Goal: Transaction & Acquisition: Purchase product/service

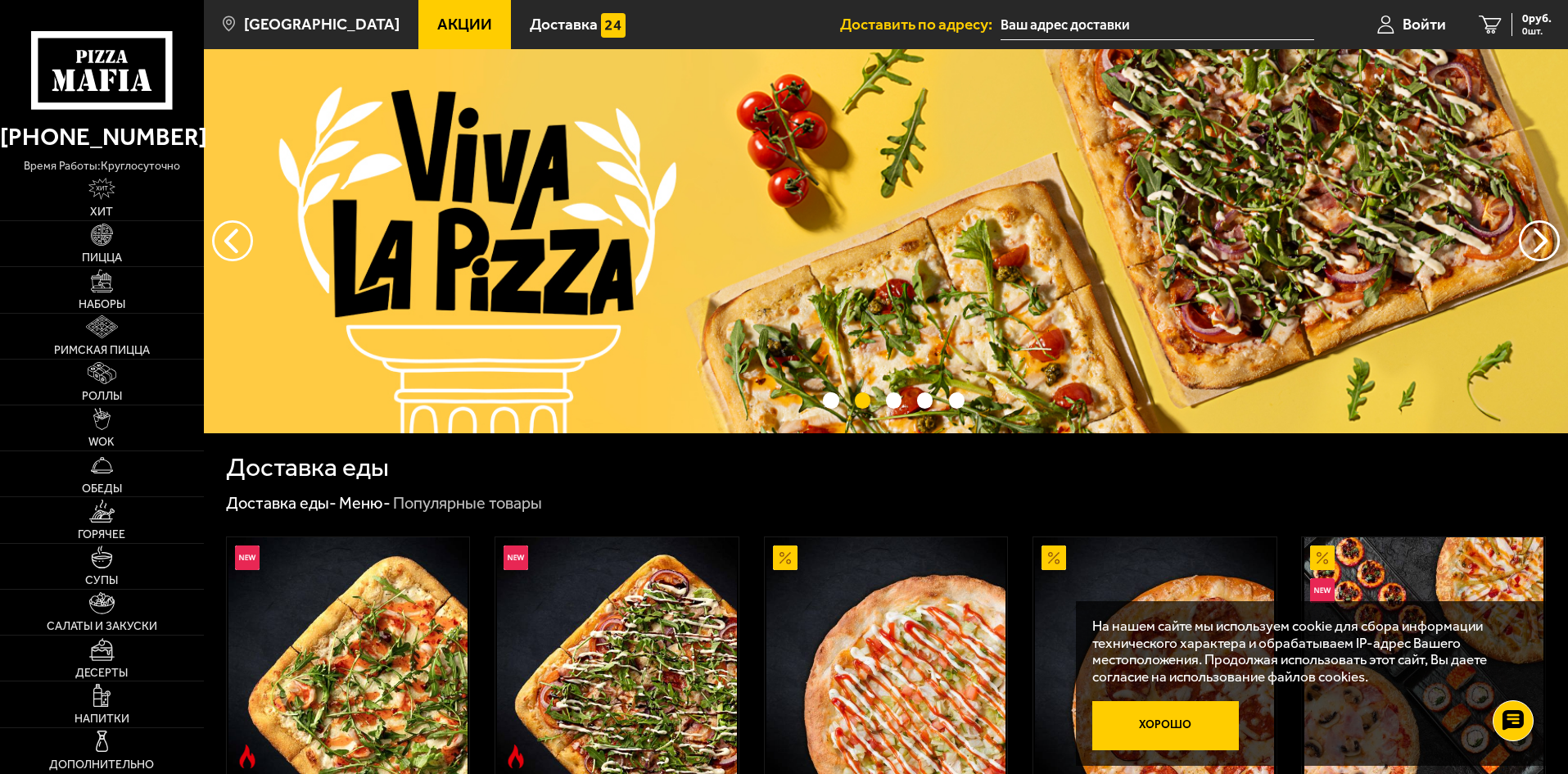
click at [1203, 718] on button "Хорошо" at bounding box center [1165, 726] width 147 height 49
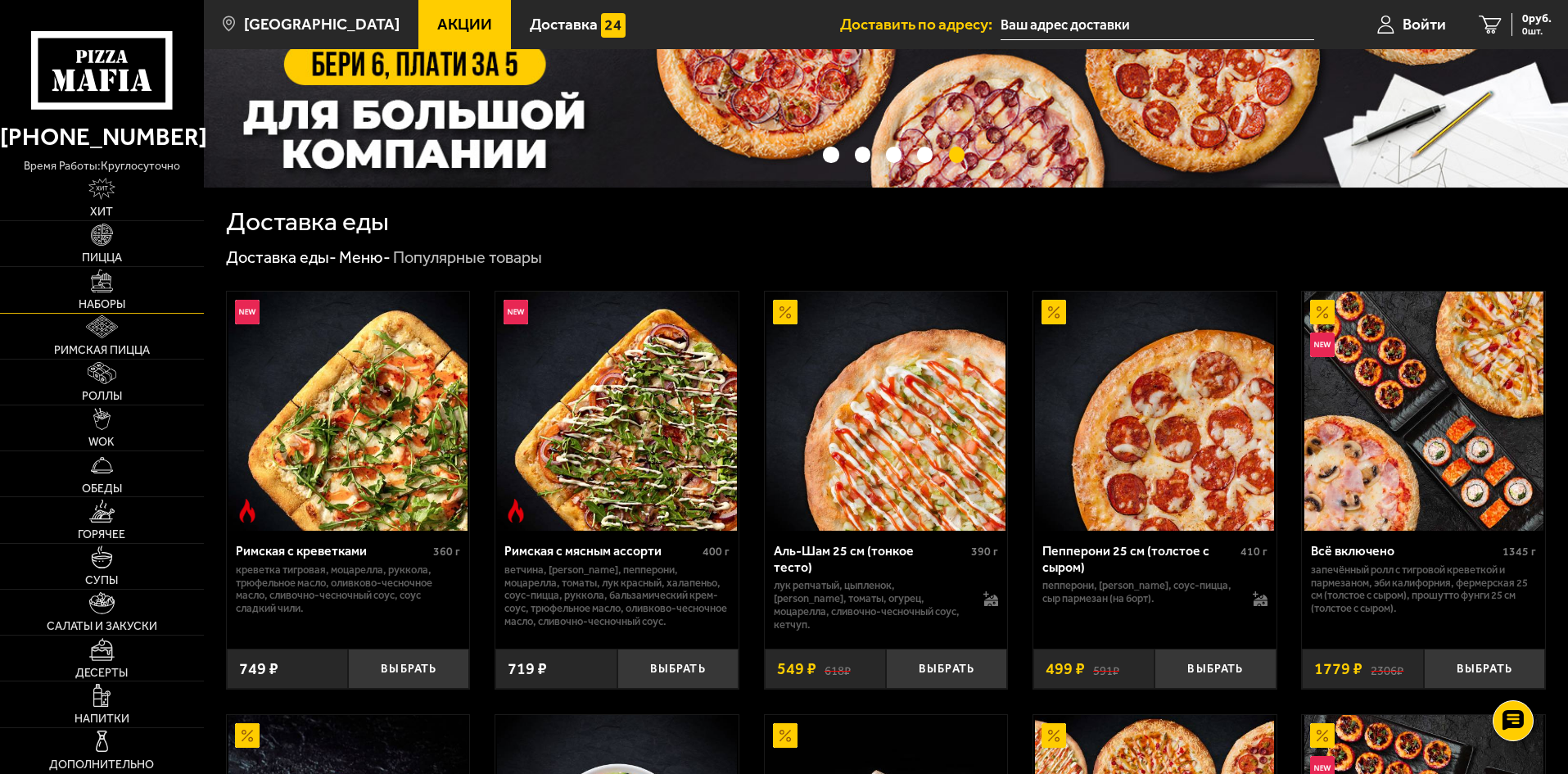
scroll to position [205, 0]
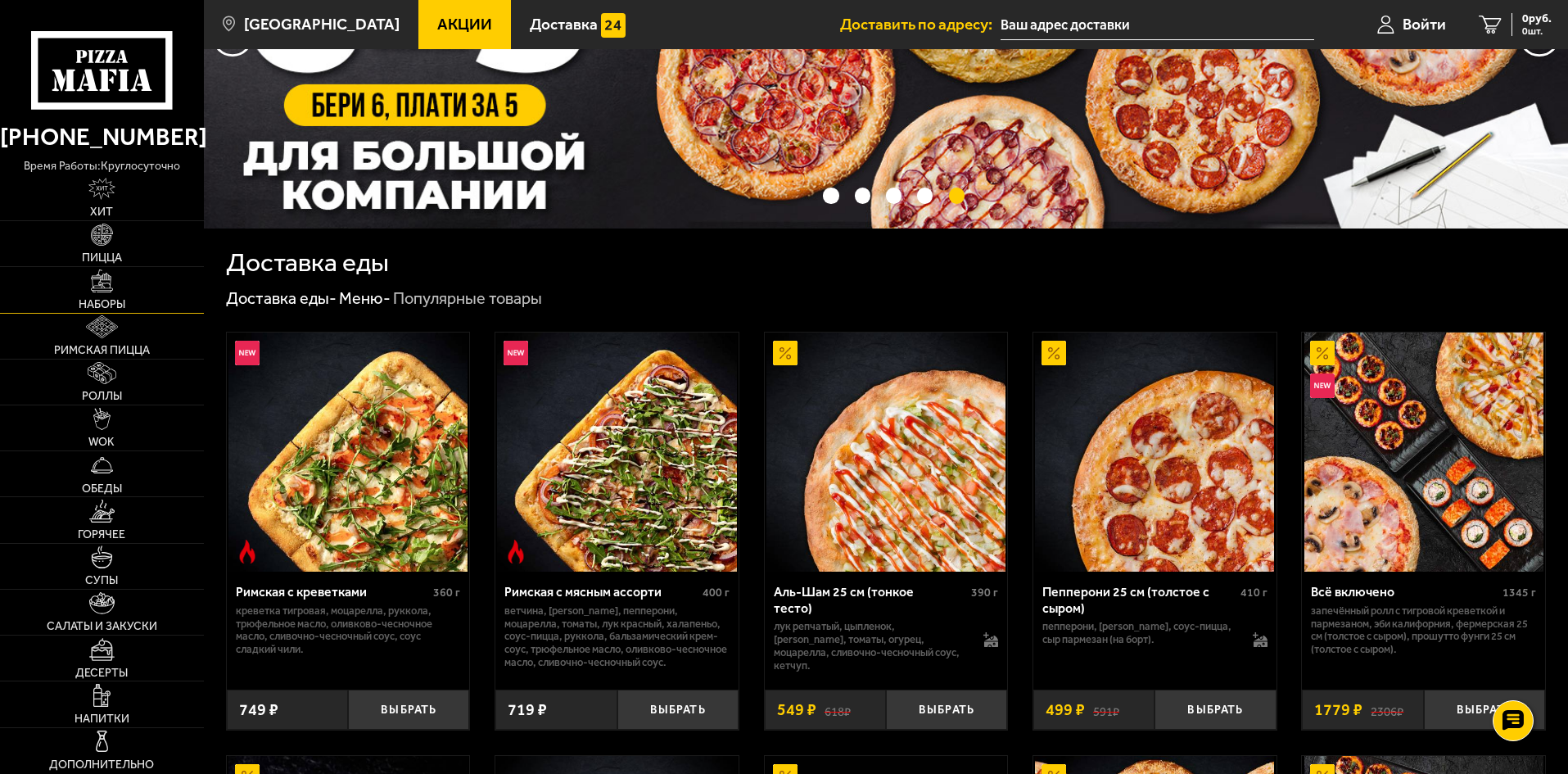
click at [109, 281] on img at bounding box center [103, 281] width 23 height 23
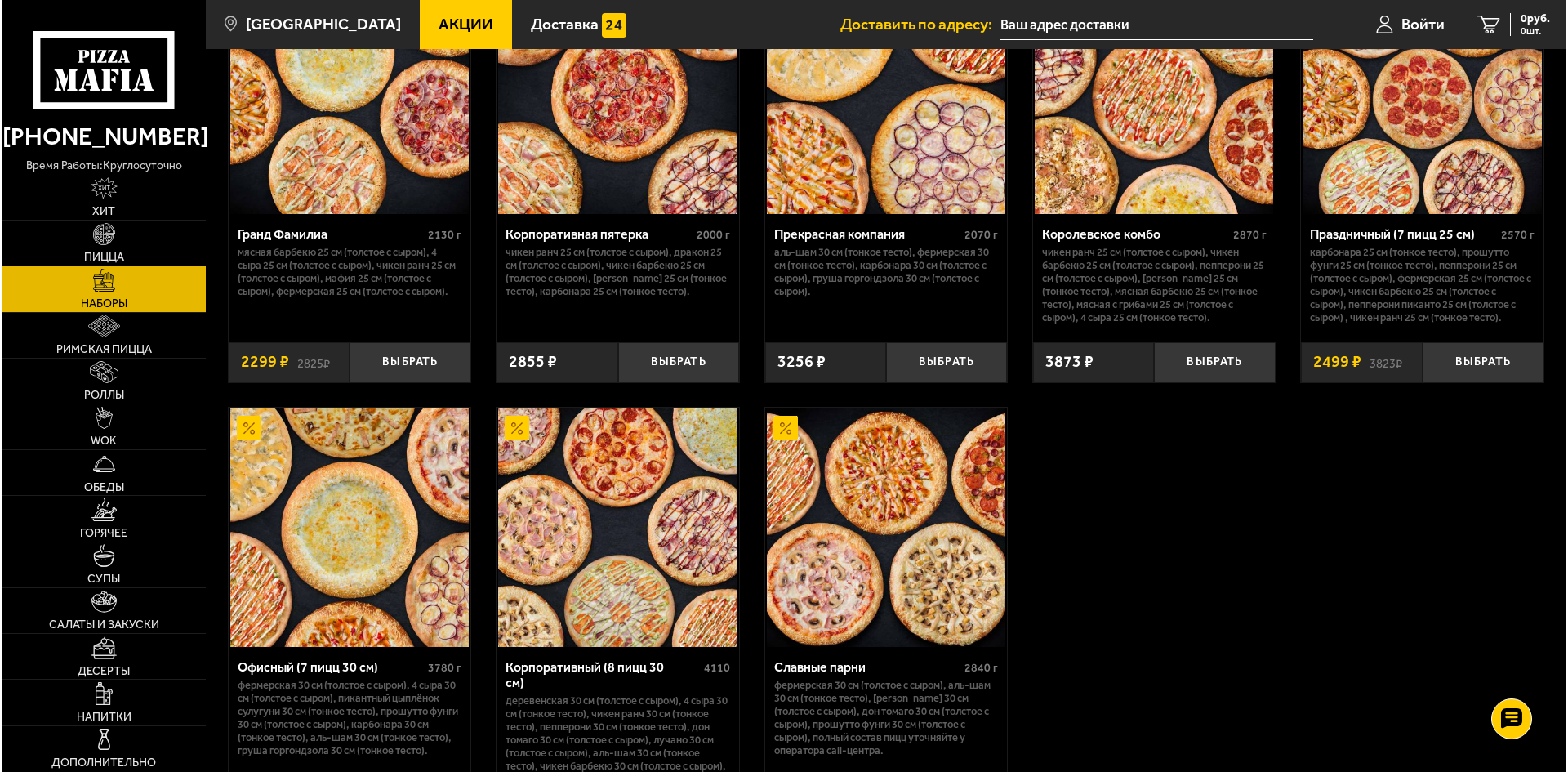
scroll to position [2369, 0]
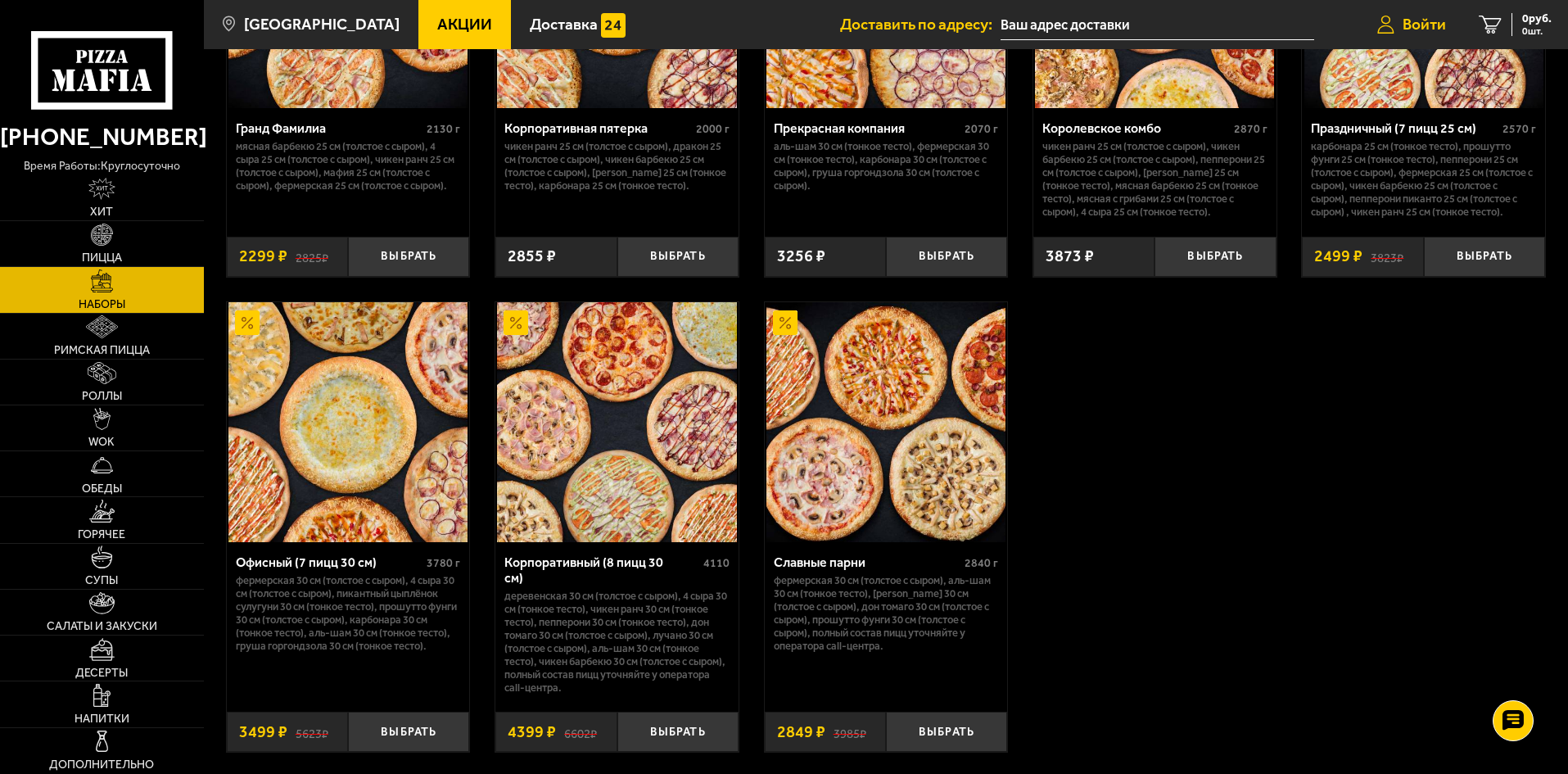
click at [1419, 24] on span "Войти" at bounding box center [1425, 24] width 44 height 15
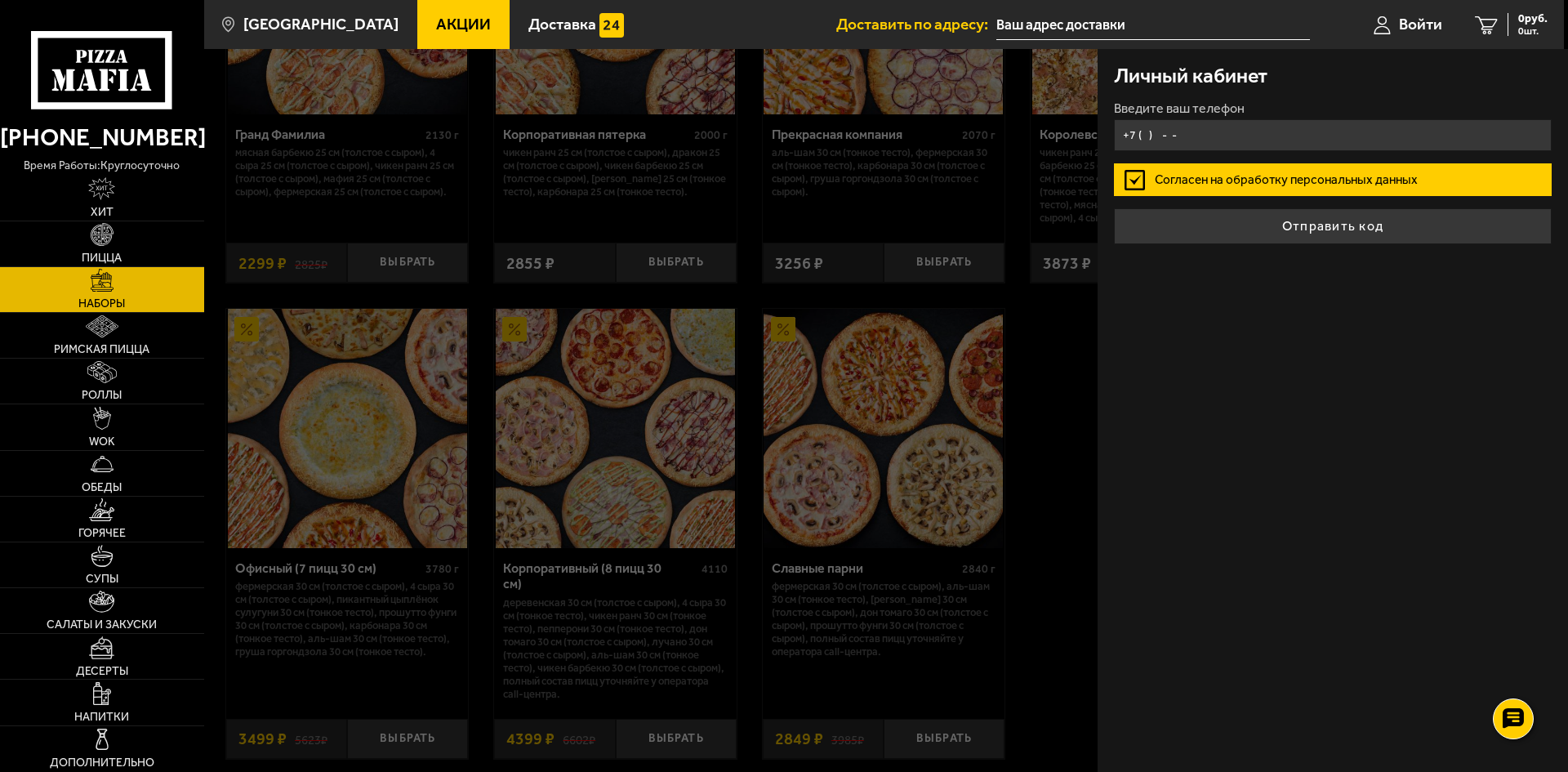
click at [1144, 136] on input "+7 ( ) - -" at bounding box center [1332, 135] width 437 height 32
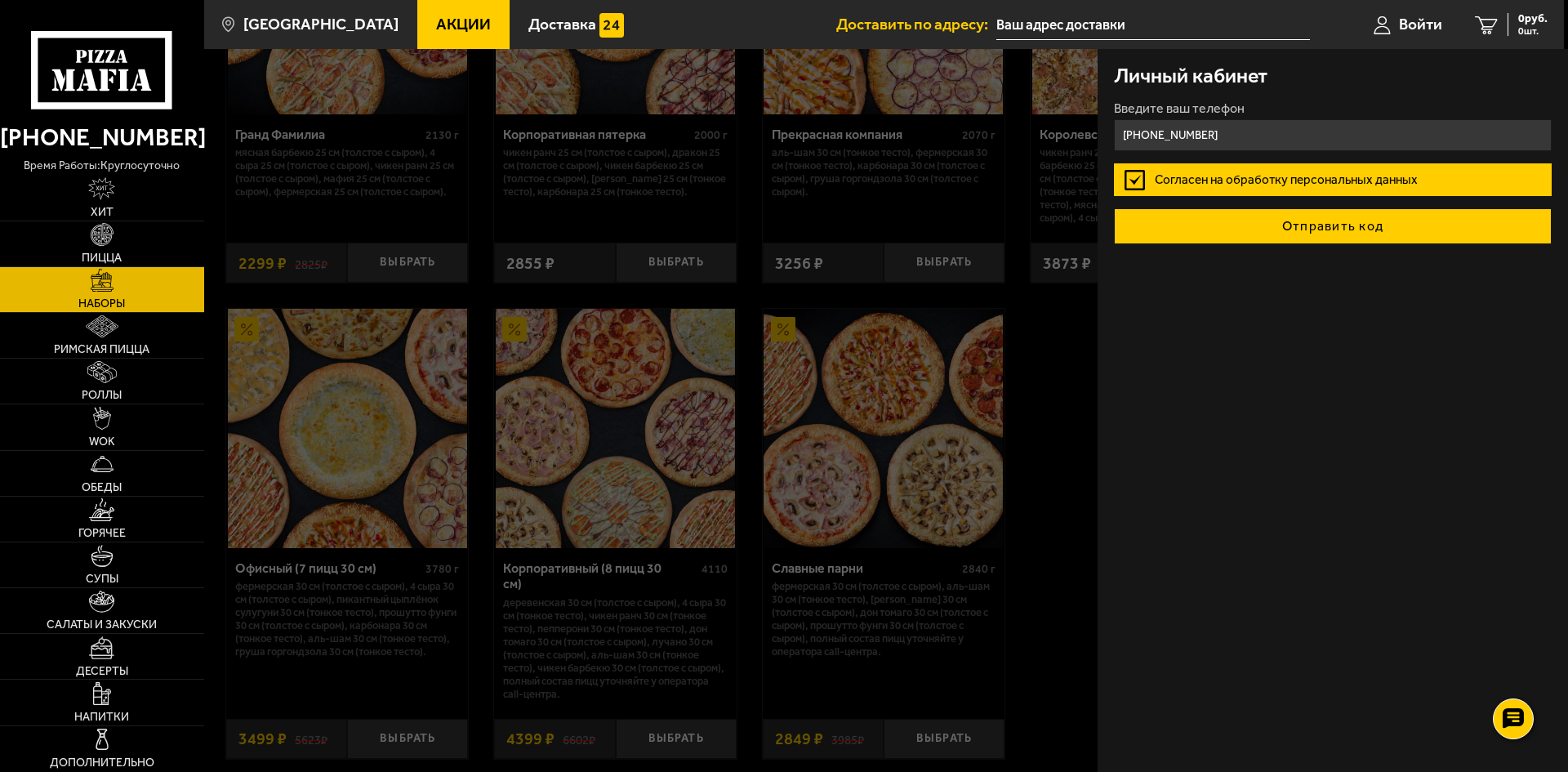
type input "[PHONE_NUMBER]"
click at [1293, 231] on button "Отправить код" at bounding box center [1332, 226] width 437 height 36
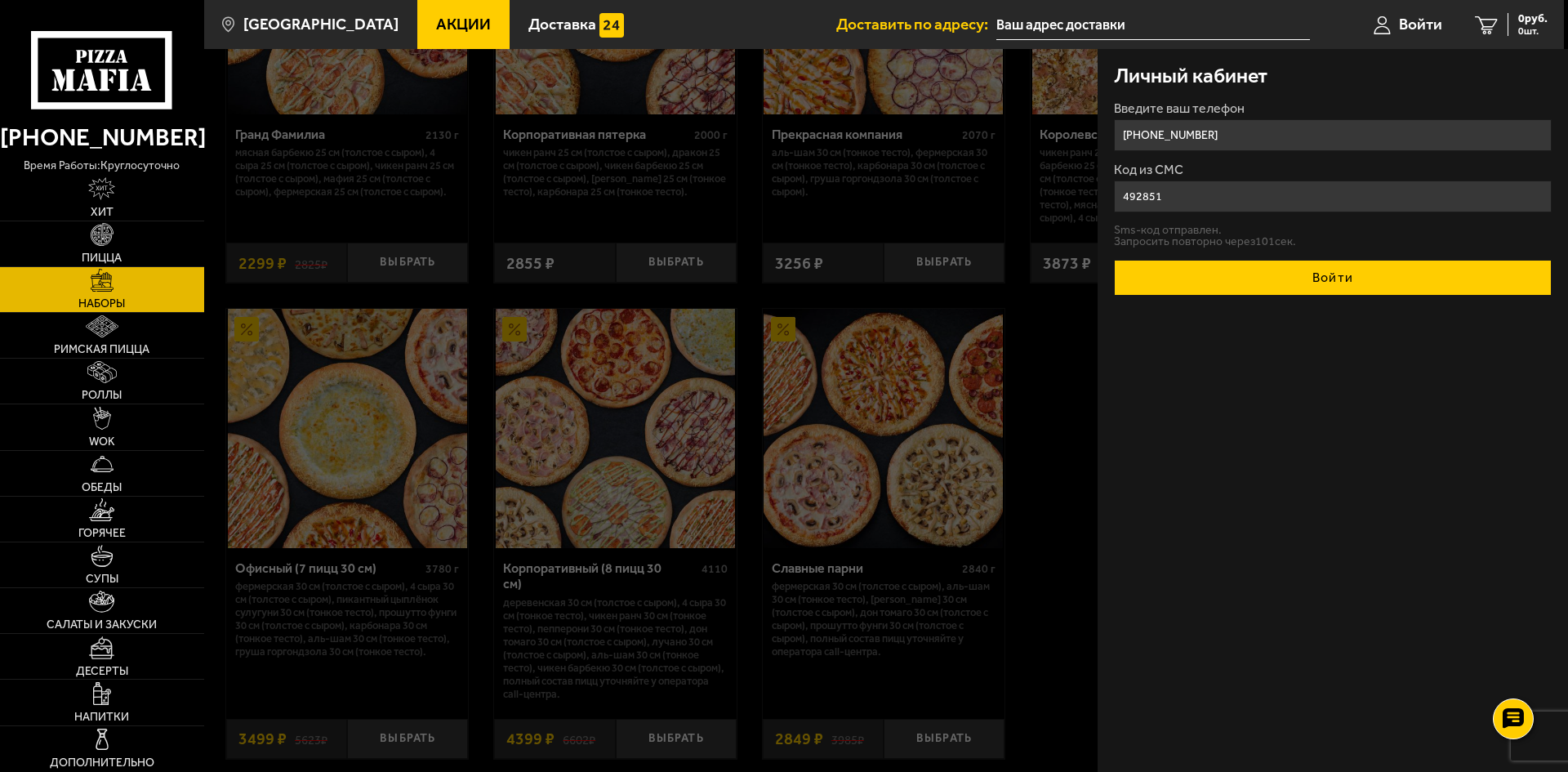
type input "492851"
click at [1314, 283] on button "Войти" at bounding box center [1332, 278] width 437 height 36
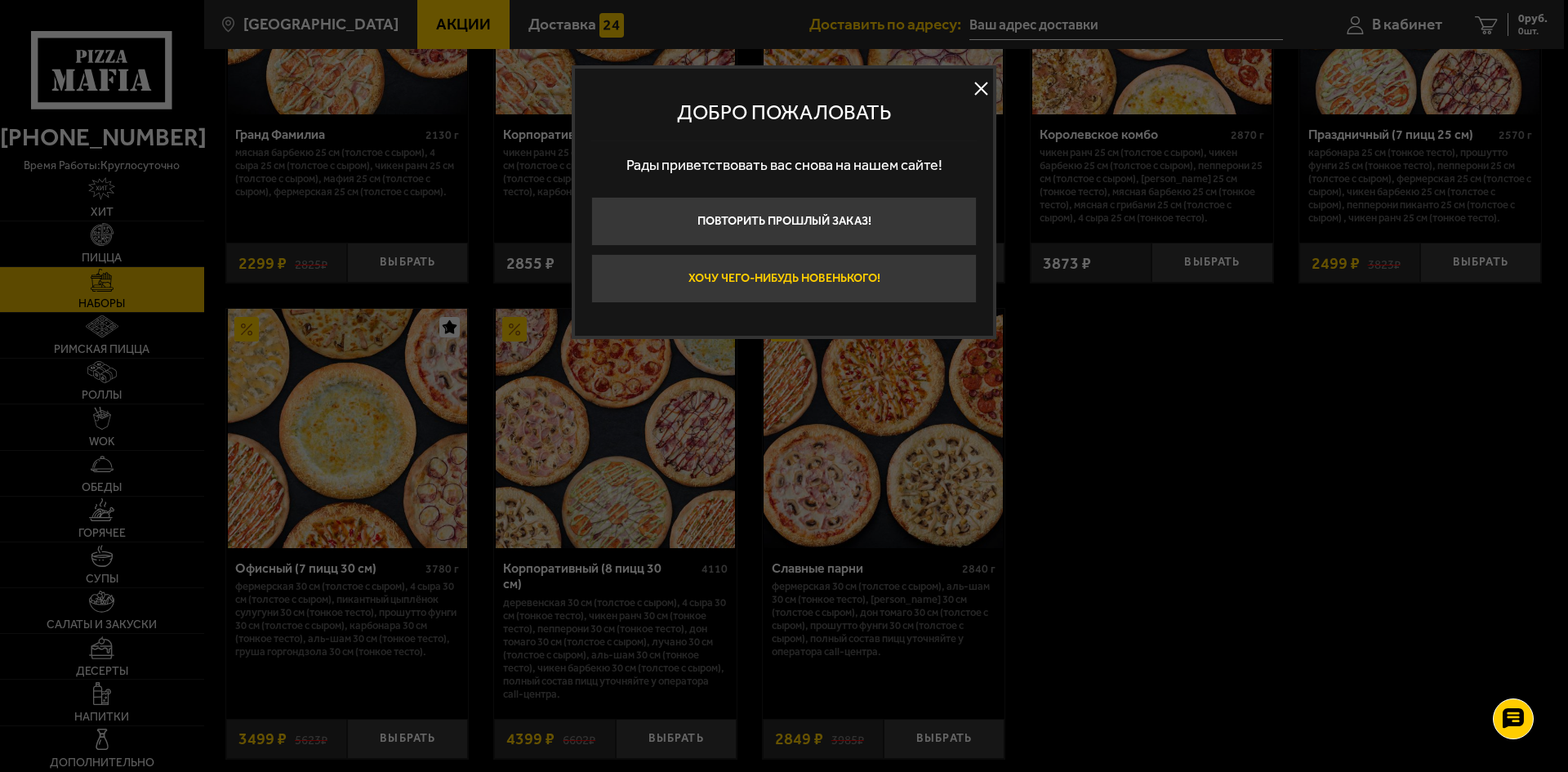
click at [856, 286] on button "Хочу чего-нибудь новенького!" at bounding box center [783, 278] width 385 height 49
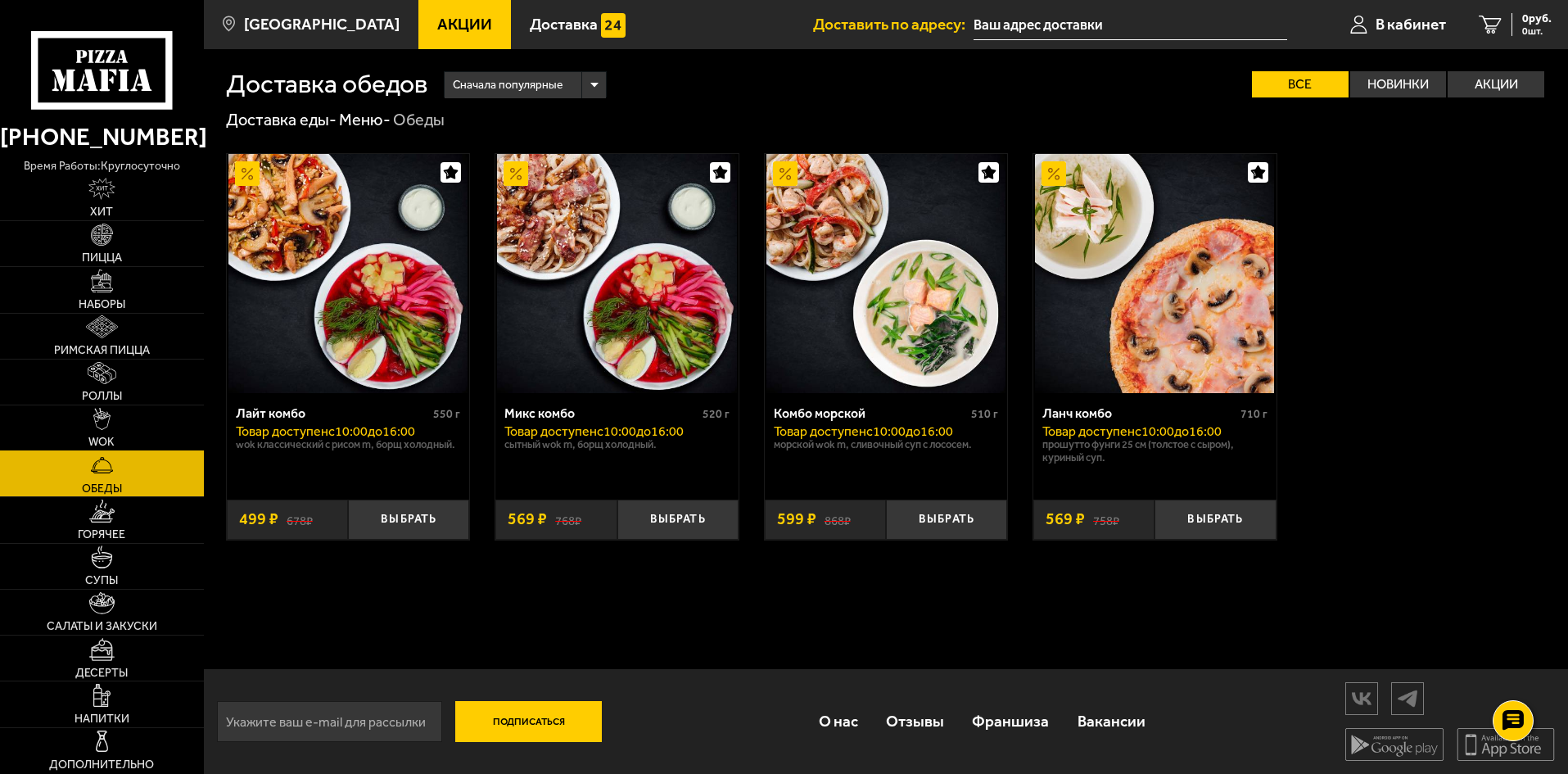
scroll to position [1, 0]
click at [116, 485] on span "Обеды" at bounding box center [102, 489] width 40 height 11
click at [105, 205] on link "Хит" at bounding box center [102, 198] width 204 height 45
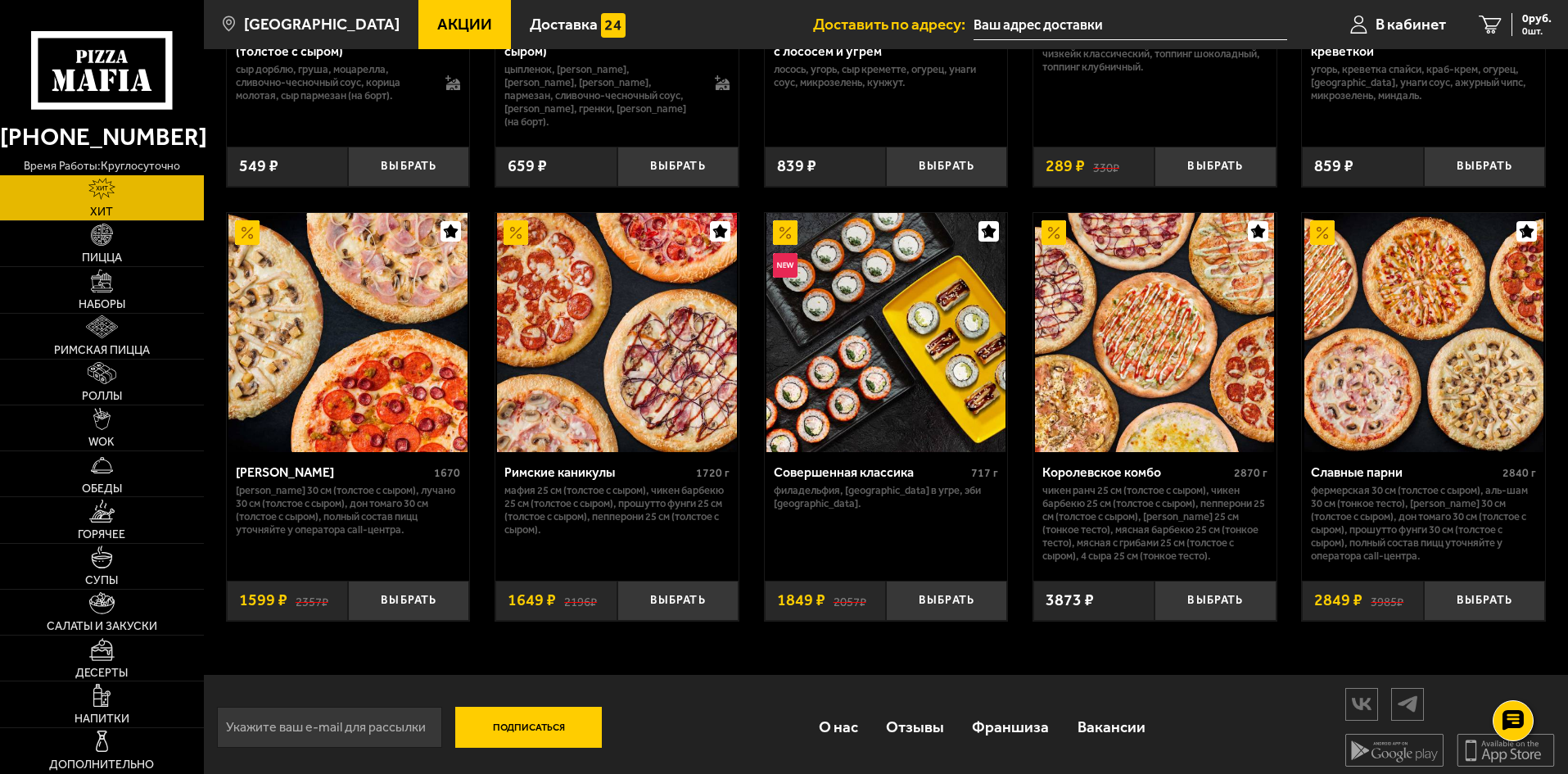
scroll to position [819, 0]
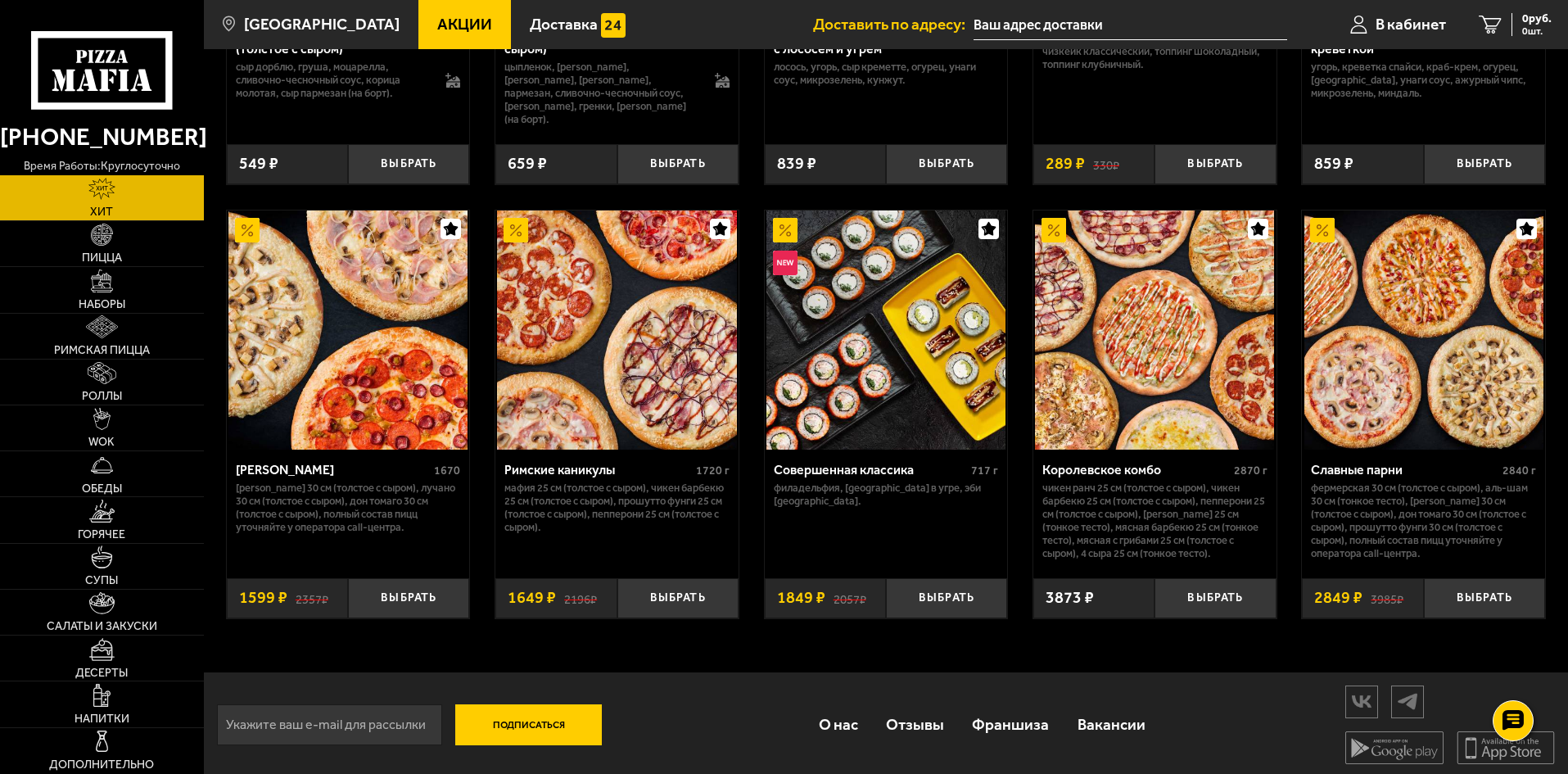
click at [1186, 385] on img at bounding box center [1155, 330] width 239 height 239
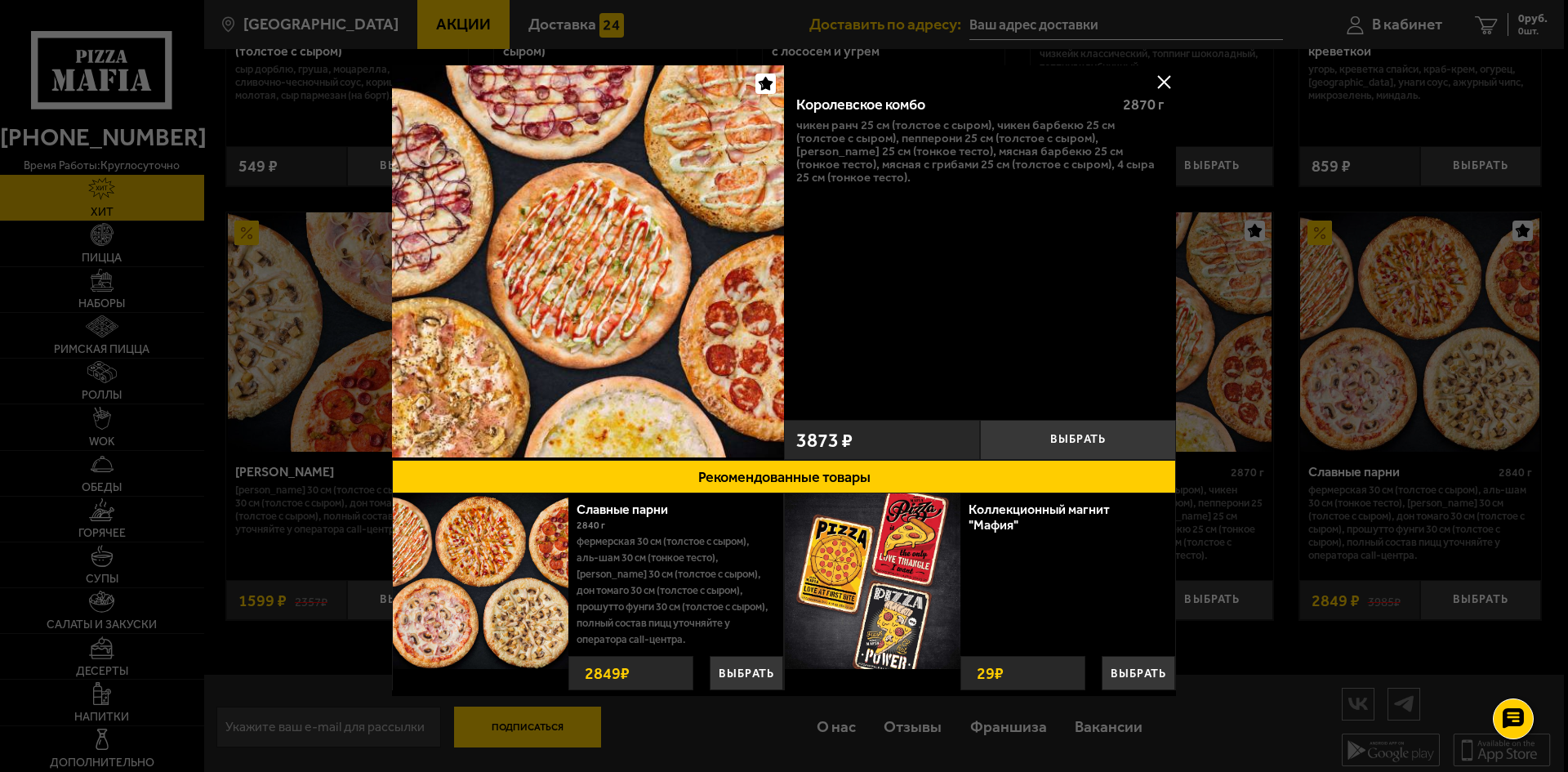
click at [1160, 74] on button at bounding box center [1164, 81] width 25 height 25
